Goal: Transaction & Acquisition: Purchase product/service

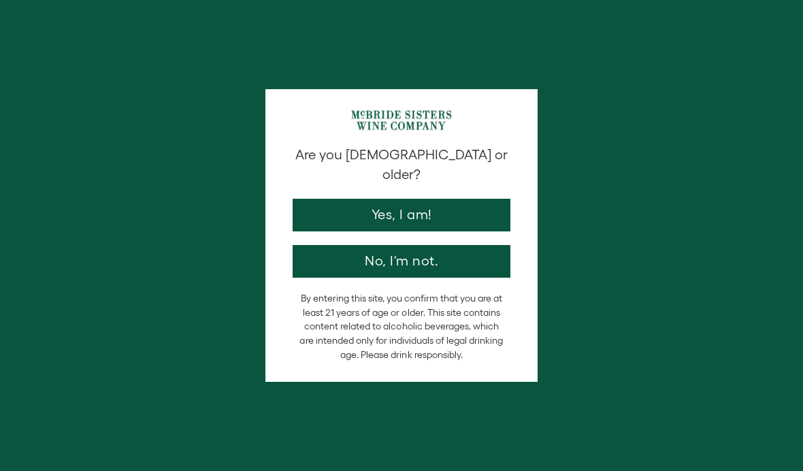
click at [454, 200] on button "Yes, I am!" at bounding box center [402, 215] width 218 height 33
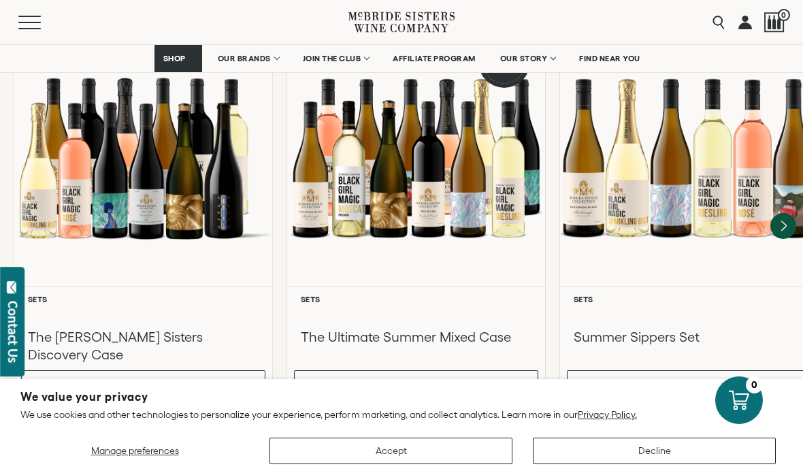
scroll to position [1273, 0]
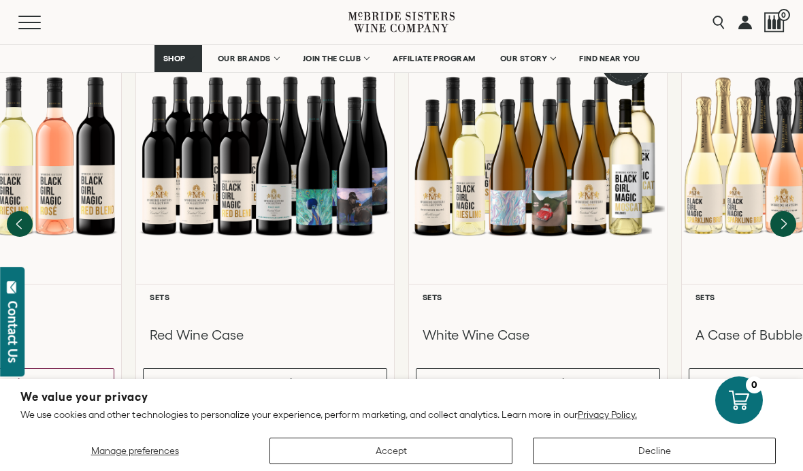
click at [763, 302] on div "A Case of Bubbles" at bounding box center [811, 332] width 244 height 60
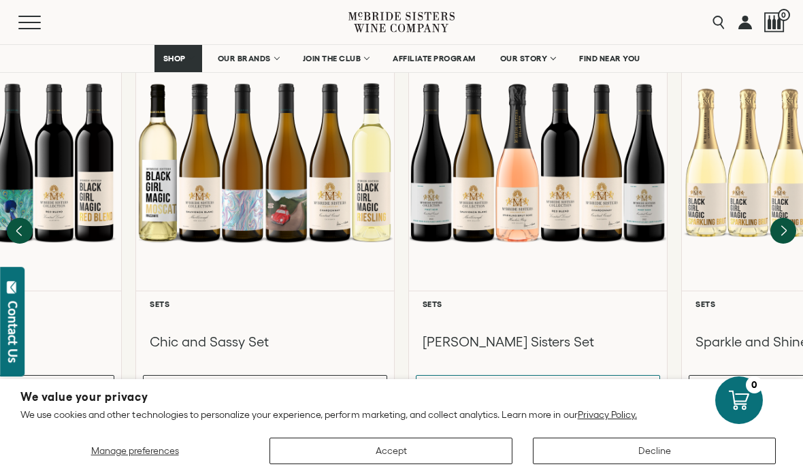
scroll to position [1267, 0]
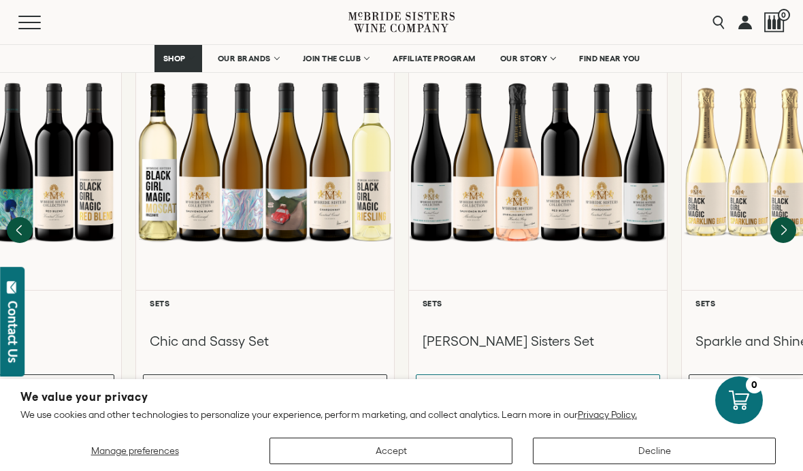
click at [535, 332] on h3 "[PERSON_NAME] Sisters Set" at bounding box center [538, 341] width 231 height 18
